Goal: Information Seeking & Learning: Learn about a topic

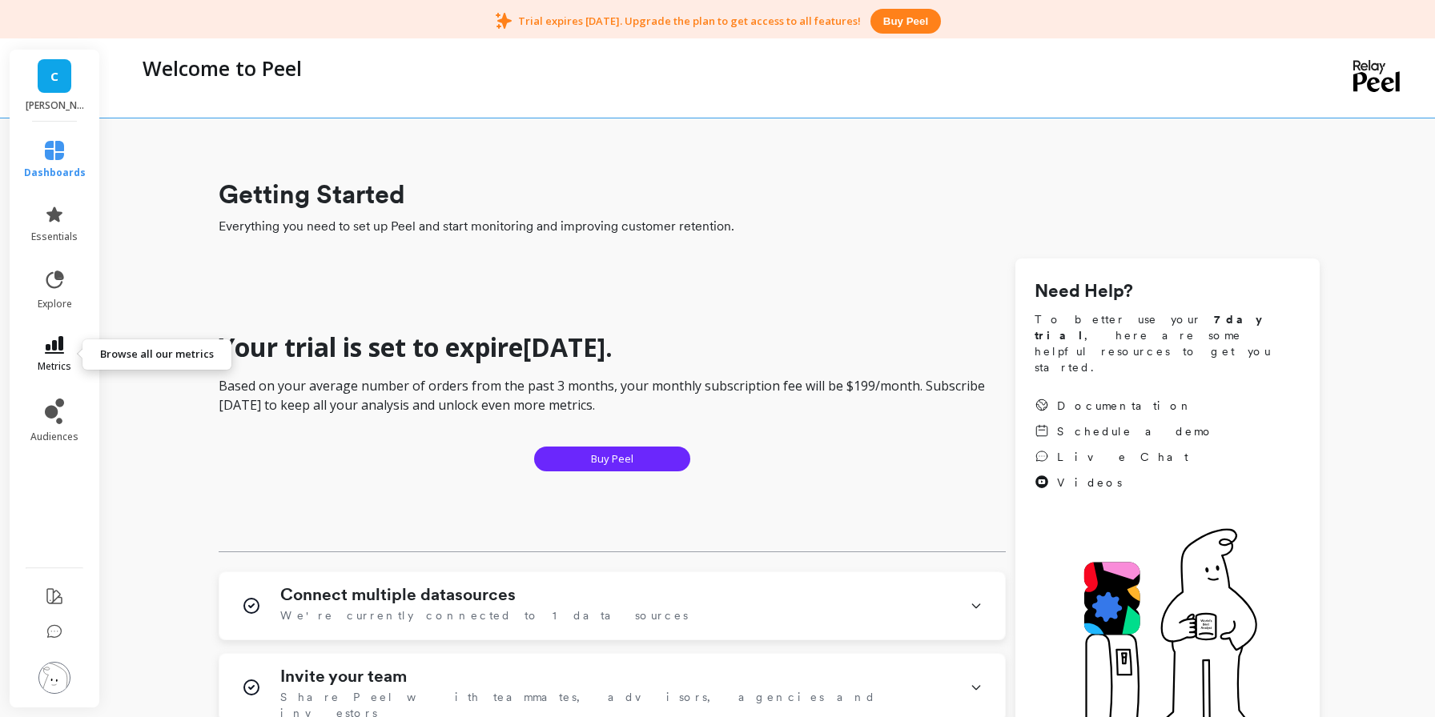
click at [60, 361] on span "metrics" at bounding box center [55, 366] width 34 height 13
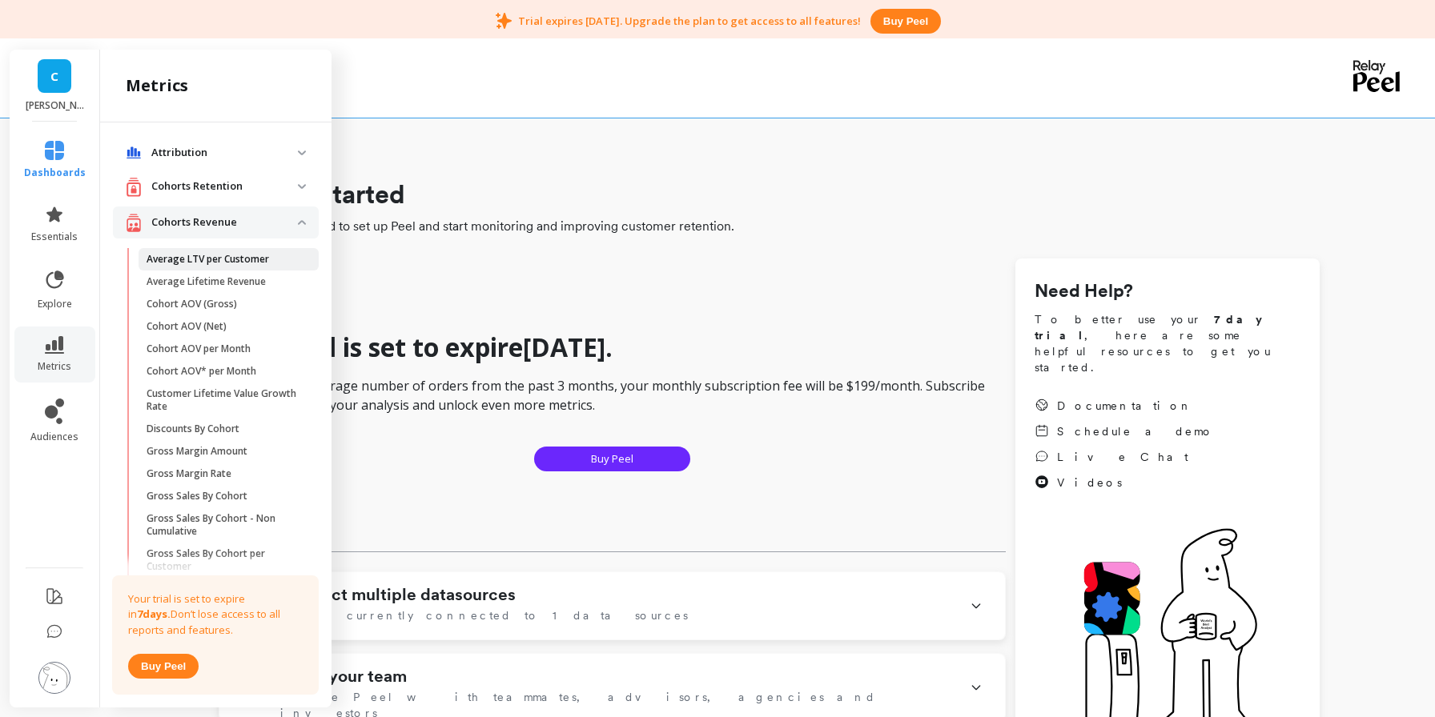
click at [211, 258] on p "Average LTV per Customer" at bounding box center [208, 259] width 123 height 13
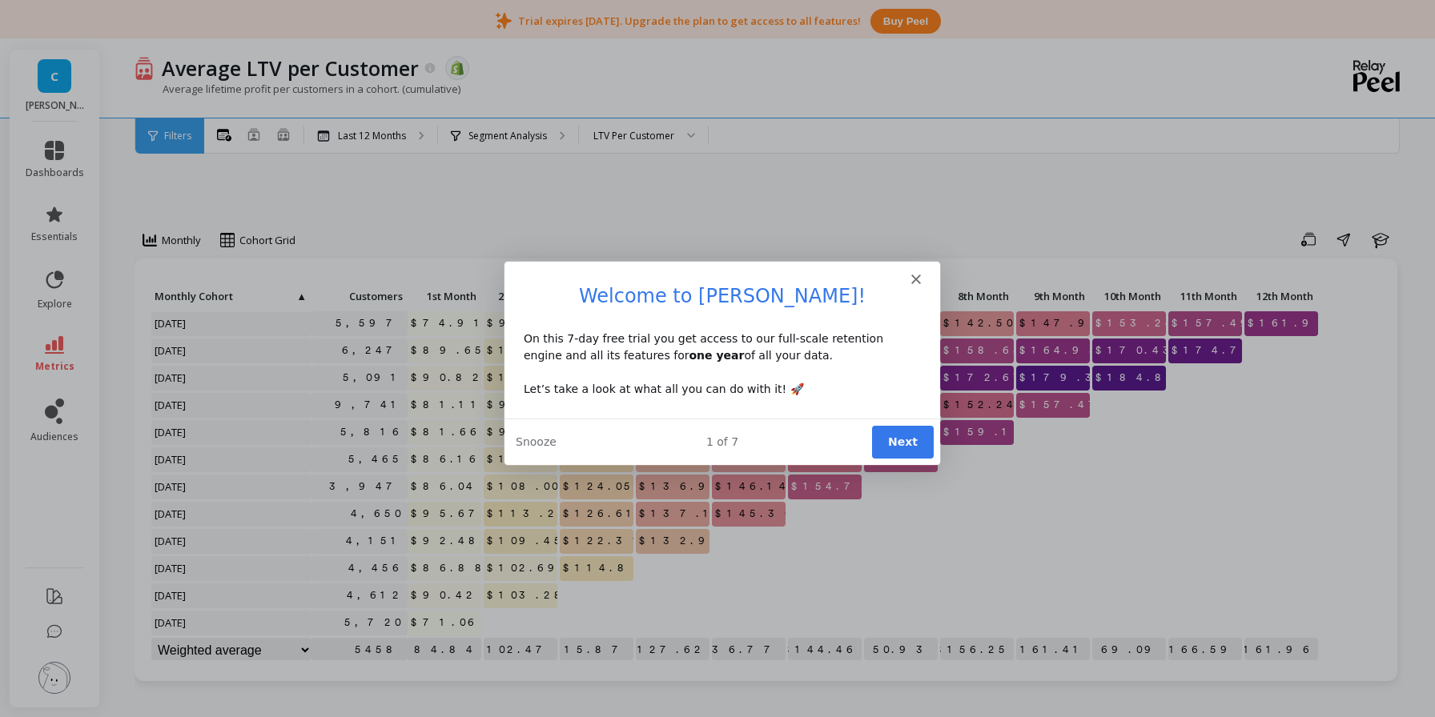
click at [918, 280] on polygon "Close" at bounding box center [915, 279] width 10 height 10
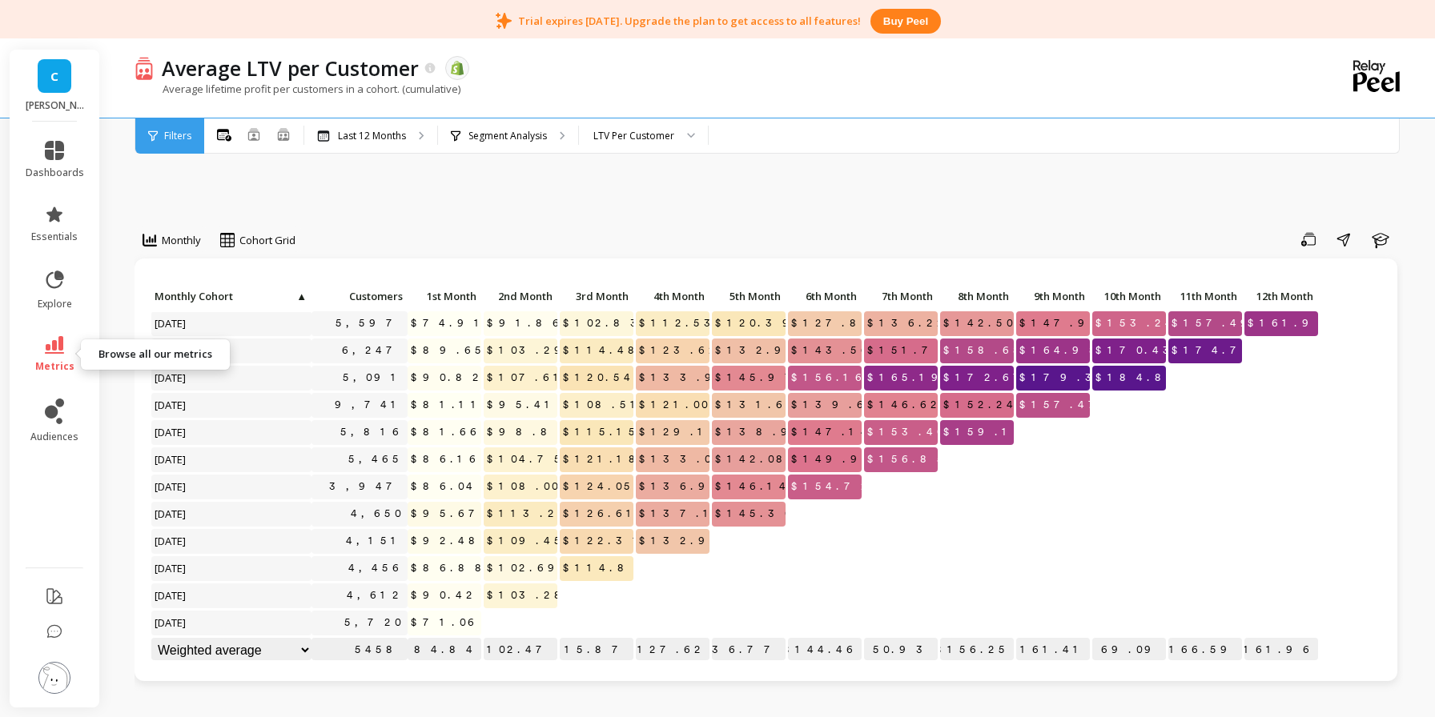
click at [54, 356] on link "metrics" at bounding box center [55, 354] width 58 height 37
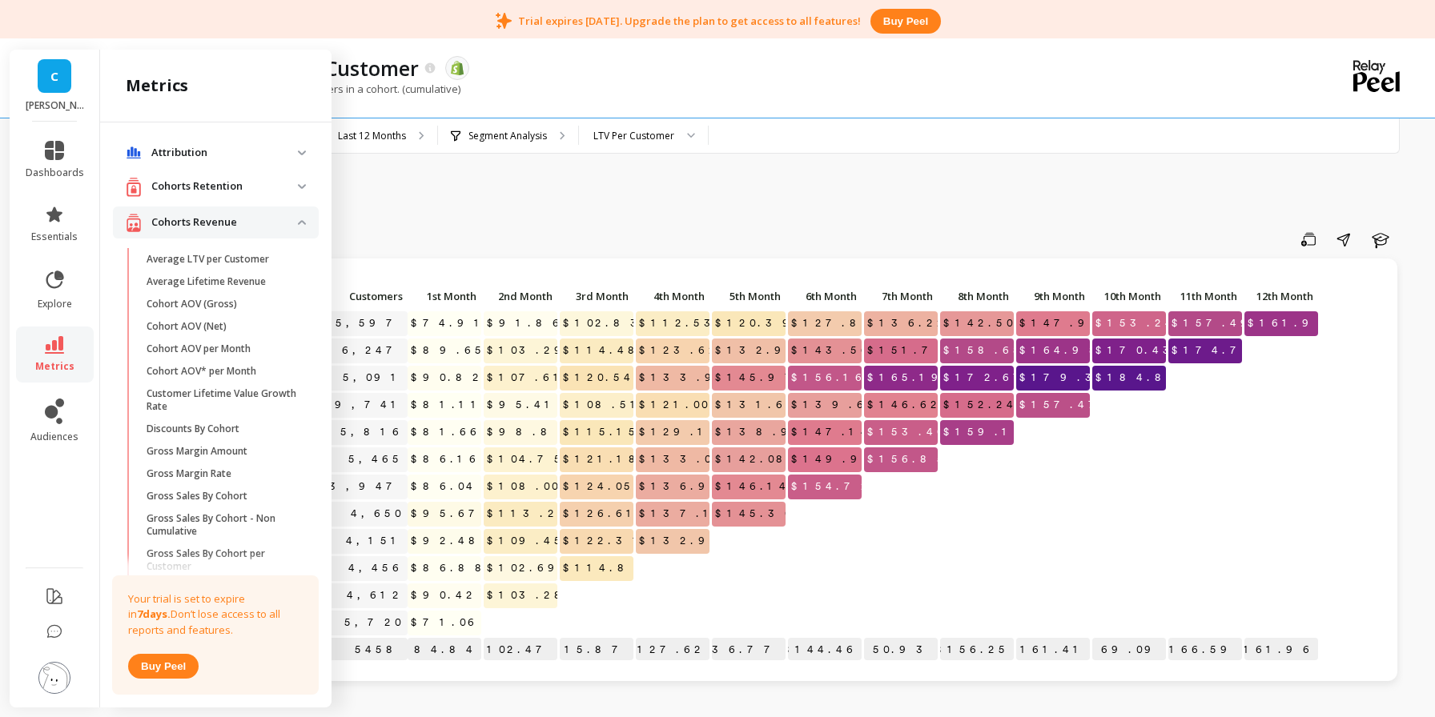
click at [289, 189] on p "Cohorts Retention" at bounding box center [224, 187] width 147 height 16
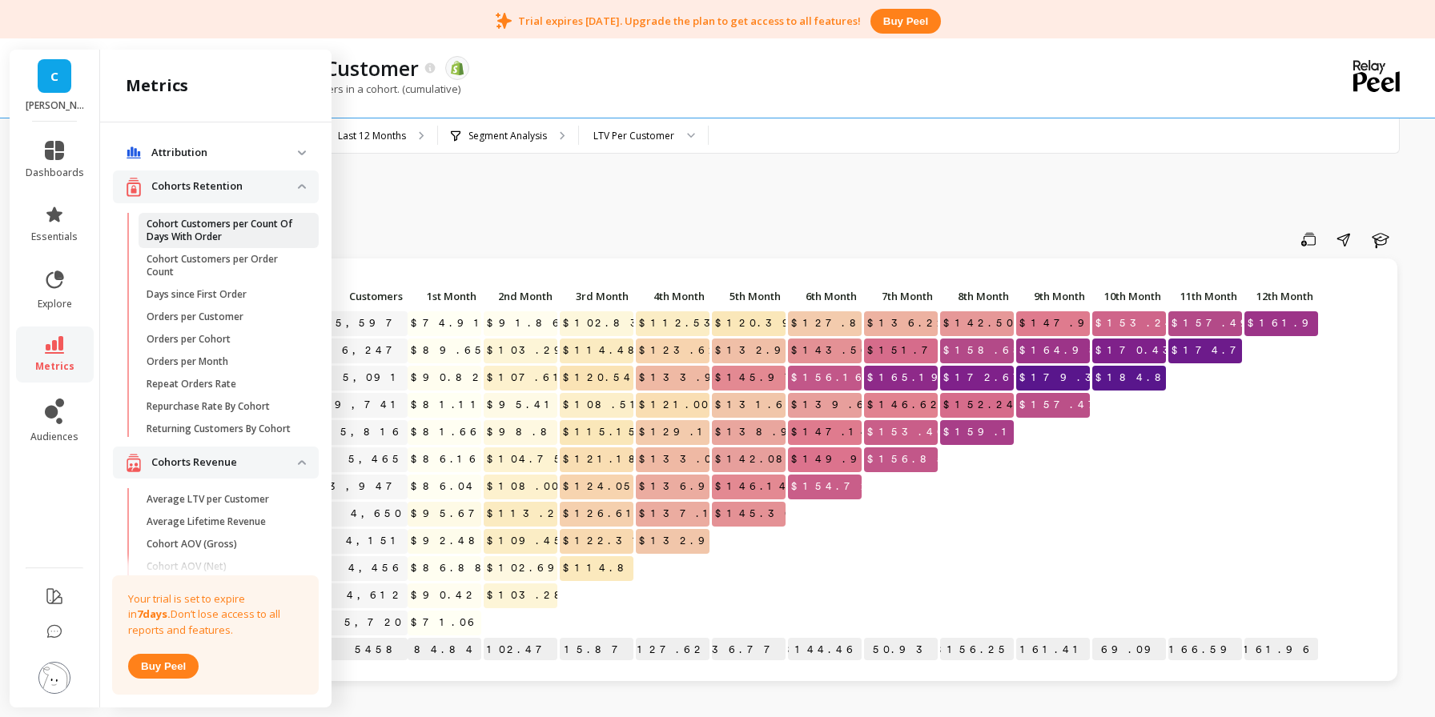
click at [244, 231] on p "Cohort Customers per Count Of Days With Order" at bounding box center [223, 231] width 153 height 26
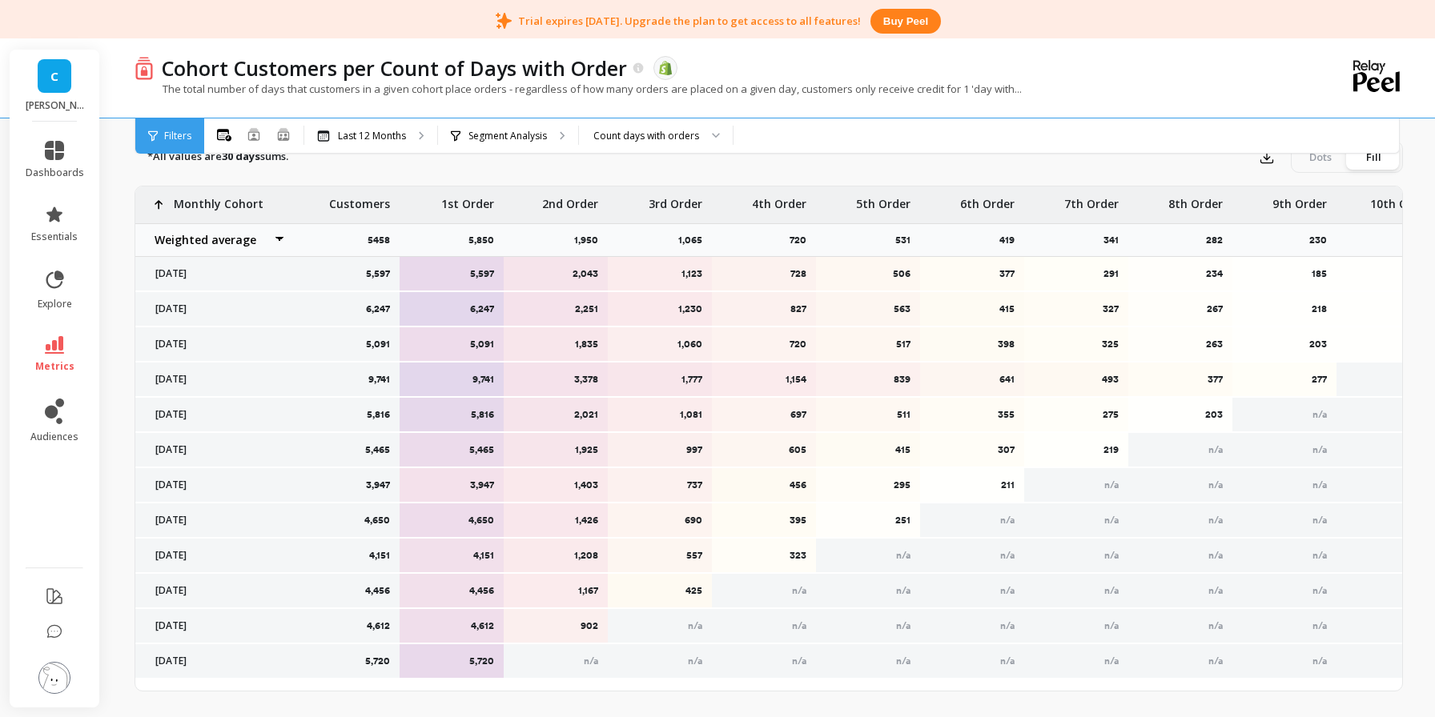
scroll to position [687, 0]
